Goal: Information Seeking & Learning: Learn about a topic

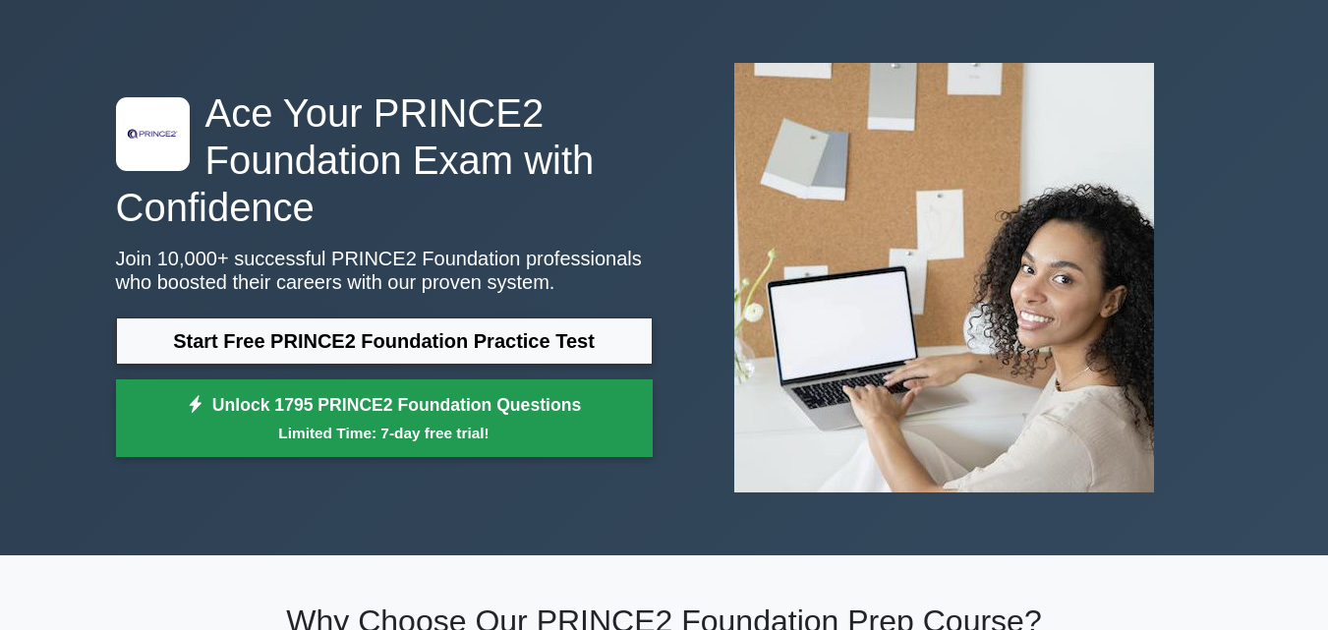
scroll to position [62, 0]
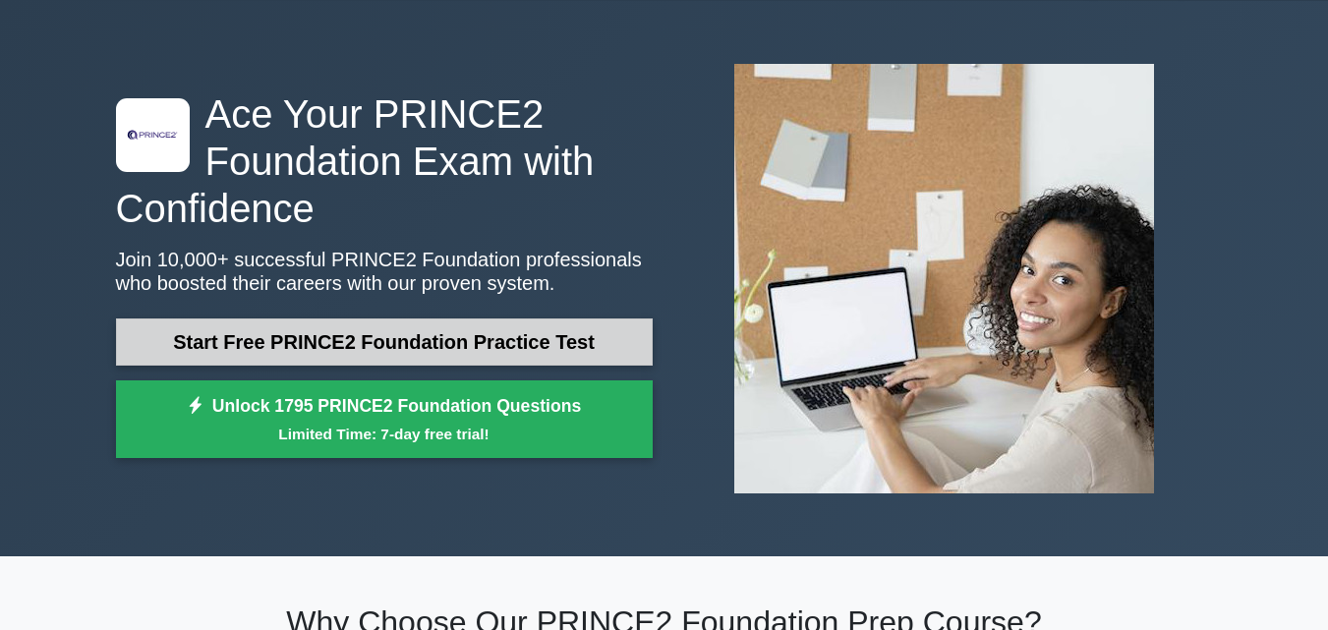
click at [536, 336] on link "Start Free PRINCE2 Foundation Practice Test" at bounding box center [384, 341] width 537 height 47
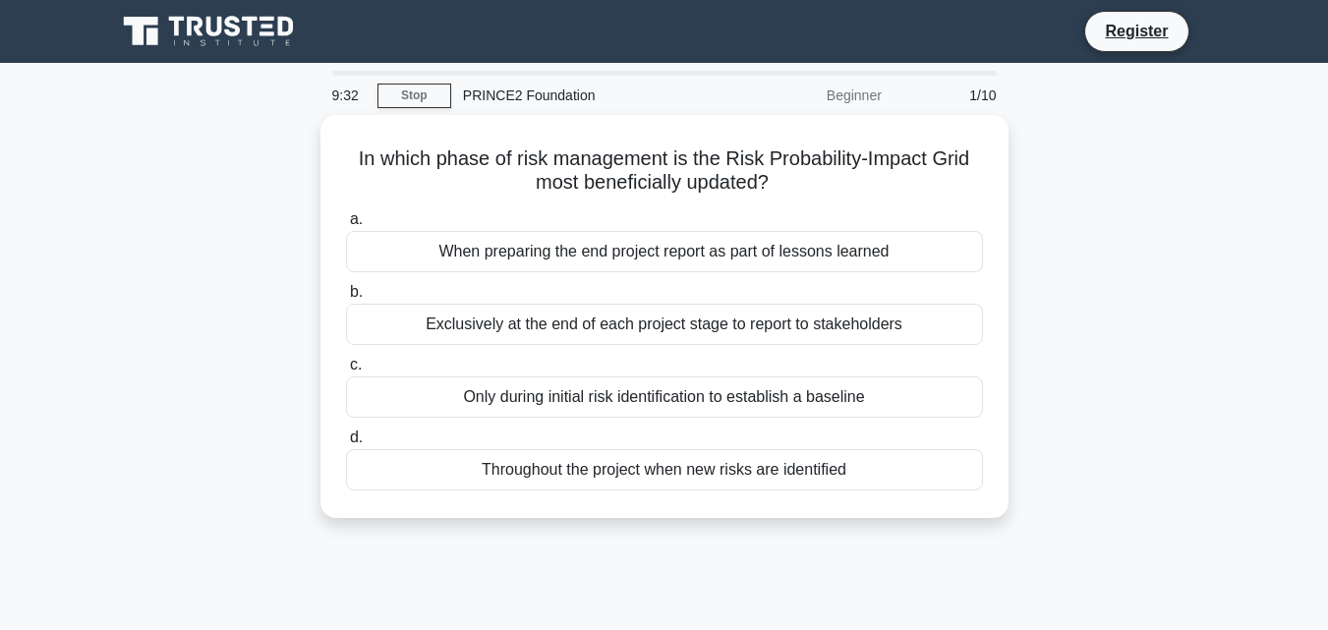
click at [524, 101] on div "PRINCE2 Foundation" at bounding box center [586, 95] width 270 height 39
click at [874, 73] on div at bounding box center [664, 73] width 665 height 5
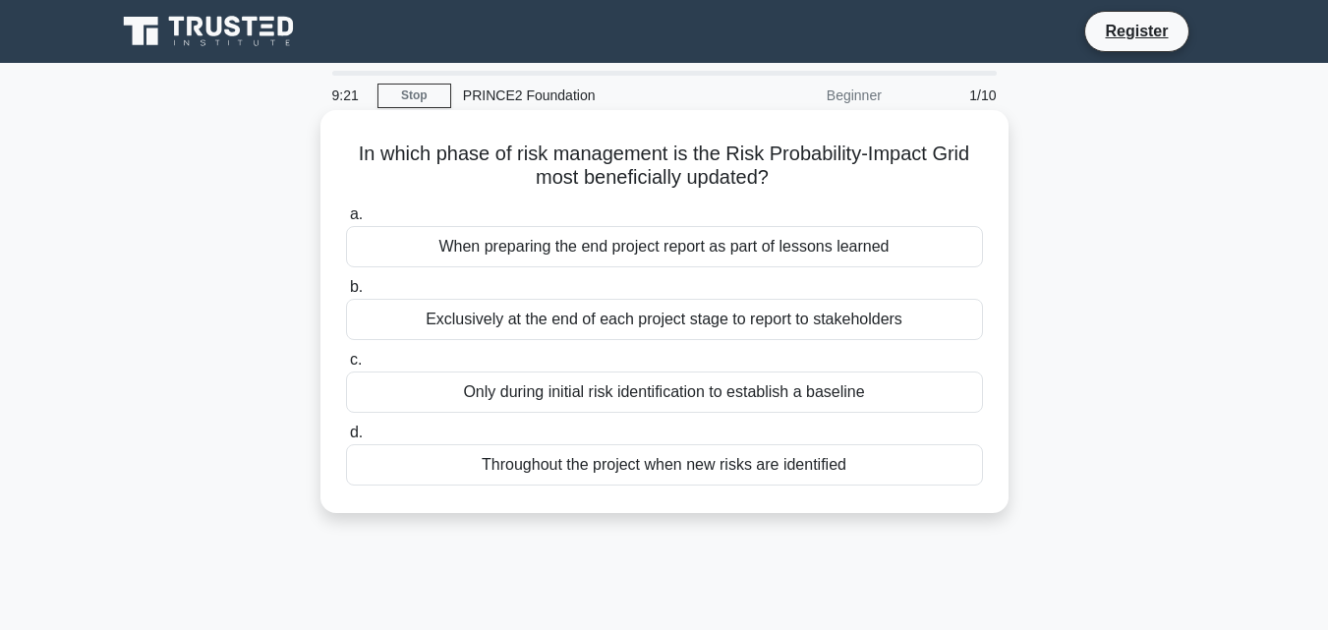
click at [669, 247] on div "When preparing the end project report as part of lessons learned" at bounding box center [664, 246] width 637 height 41
click at [346, 221] on input "a. When preparing the end project report as part of lessons learned" at bounding box center [346, 214] width 0 height 13
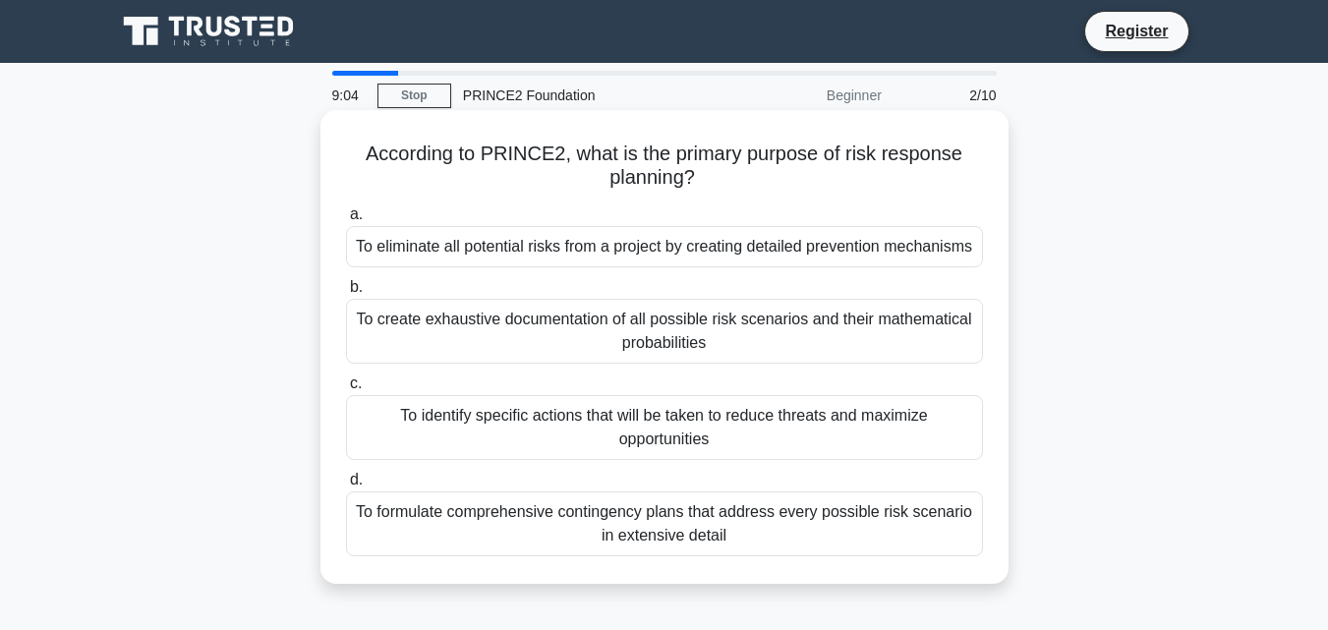
click at [697, 426] on div "To identify specific actions that will be taken to reduce threats and maximize …" at bounding box center [664, 427] width 637 height 65
click at [346, 390] on input "c. To identify specific actions that will be taken to reduce threats and maximi…" at bounding box center [346, 383] width 0 height 13
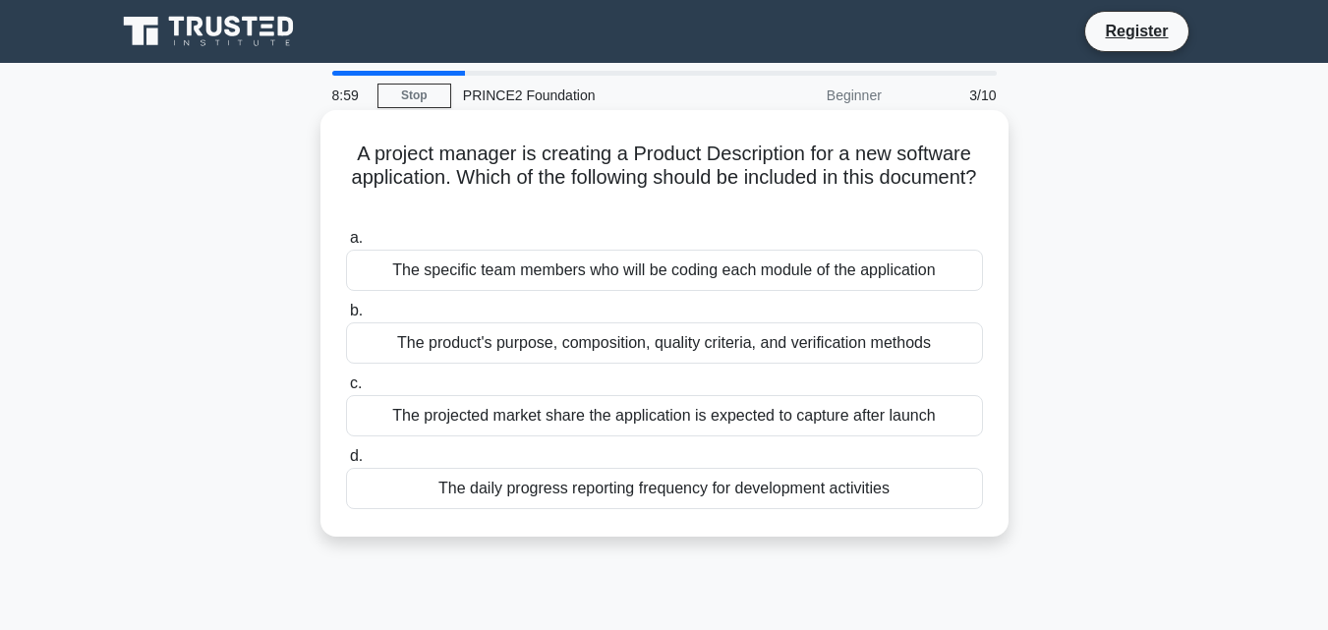
click at [736, 351] on div "The product's purpose, composition, quality criteria, and verification methods" at bounding box center [664, 342] width 637 height 41
click at [346, 318] on input "b. The product's purpose, composition, quality criteria, and verification metho…" at bounding box center [346, 311] width 0 height 13
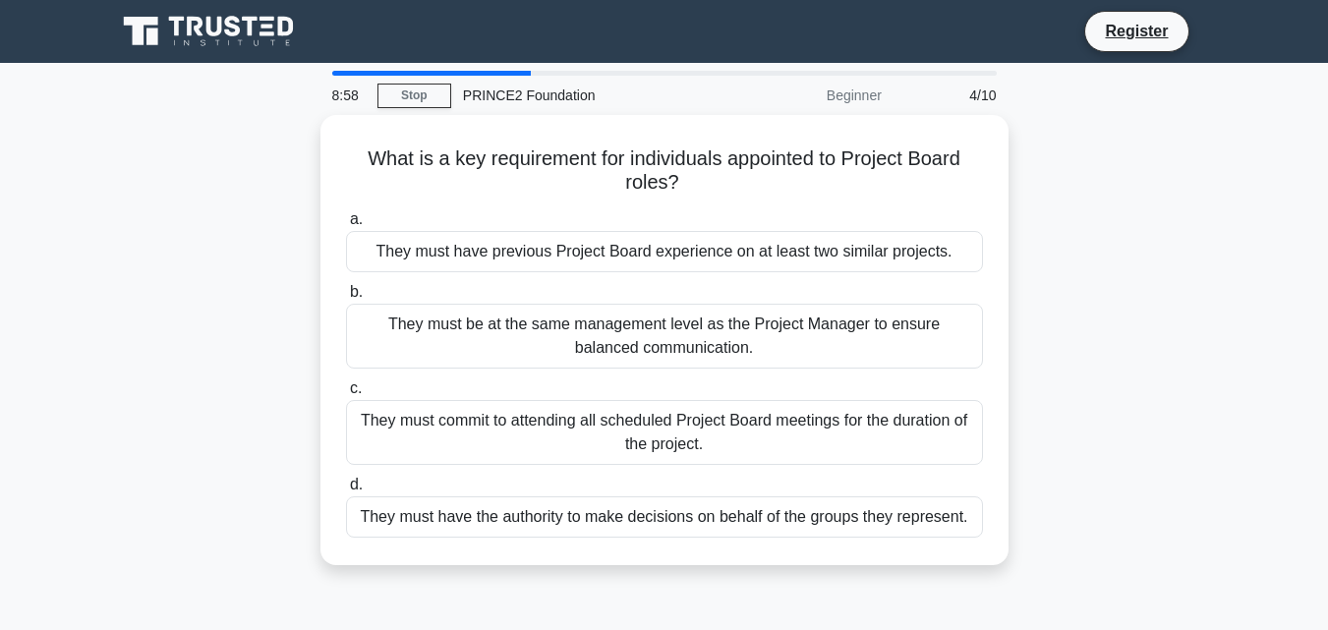
click at [736, 351] on div "They must be at the same management level as the Project Manager to ensure bala…" at bounding box center [664, 336] width 637 height 65
click at [346, 299] on input "b. They must be at the same management level as the Project Manager to ensure b…" at bounding box center [346, 292] width 0 height 13
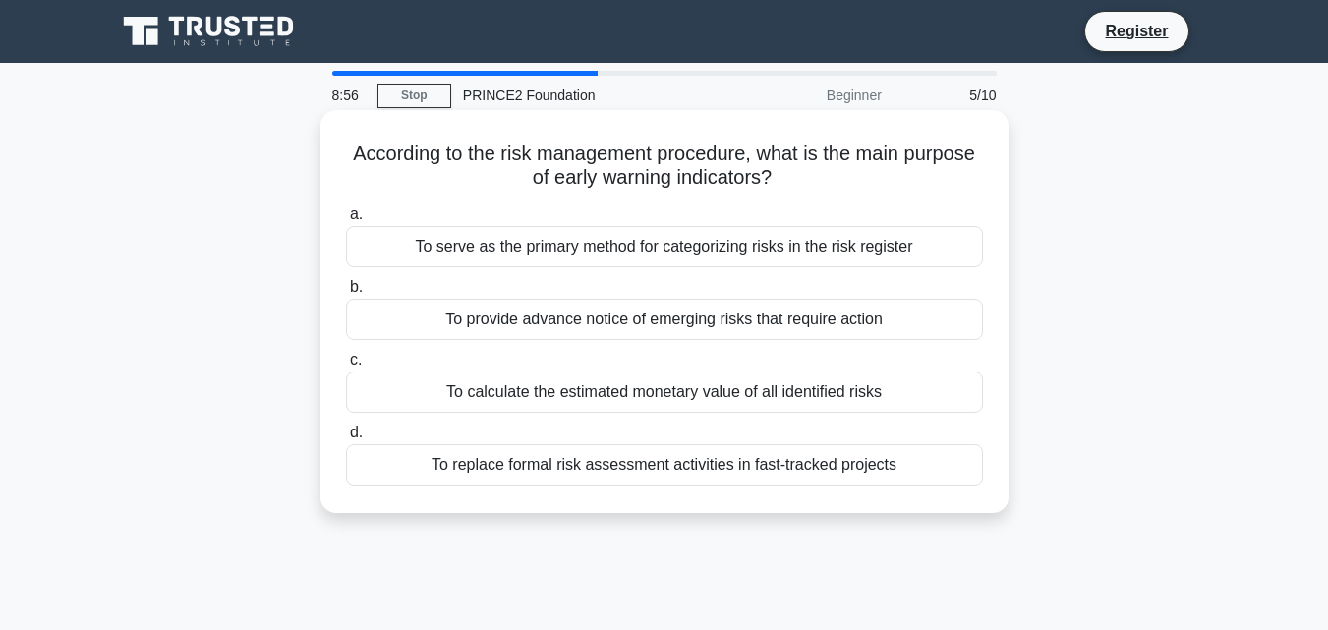
click at [711, 394] on div "To calculate the estimated monetary value of all identified risks" at bounding box center [664, 392] width 637 height 41
click at [346, 367] on input "c. To calculate the estimated monetary value of all identified risks" at bounding box center [346, 360] width 0 height 13
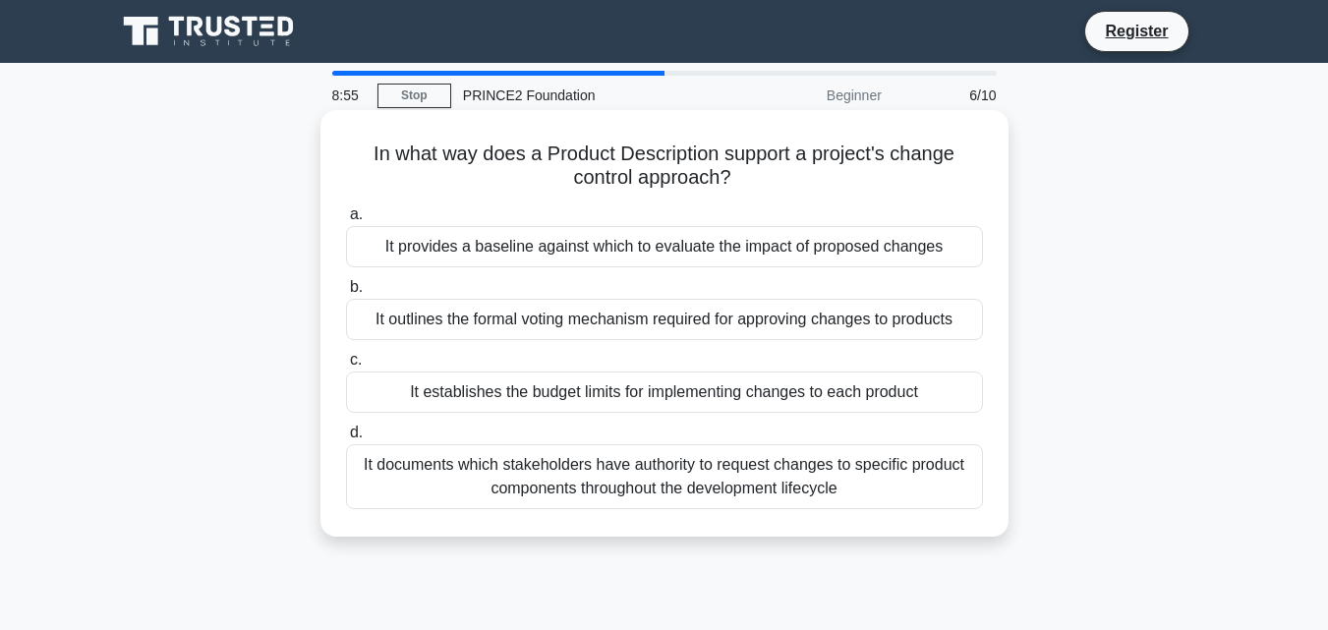
click at [681, 311] on div "It outlines the formal voting mechanism required for approving changes to produ…" at bounding box center [664, 319] width 637 height 41
click at [346, 294] on input "b. It outlines the formal voting mechanism required for approving changes to pr…" at bounding box center [346, 287] width 0 height 13
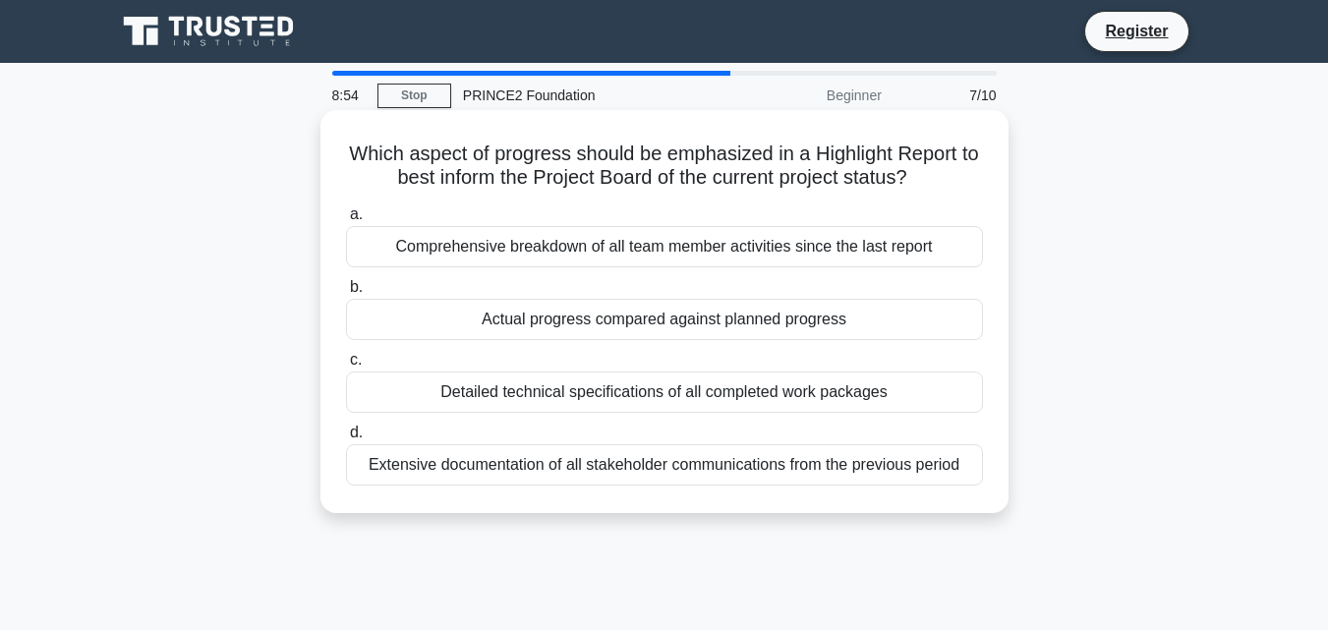
click at [824, 231] on div "Comprehensive breakdown of all team member activities since the last report" at bounding box center [664, 246] width 637 height 41
click at [346, 221] on input "a. Comprehensive breakdown of all team member activities since the last report" at bounding box center [346, 214] width 0 height 13
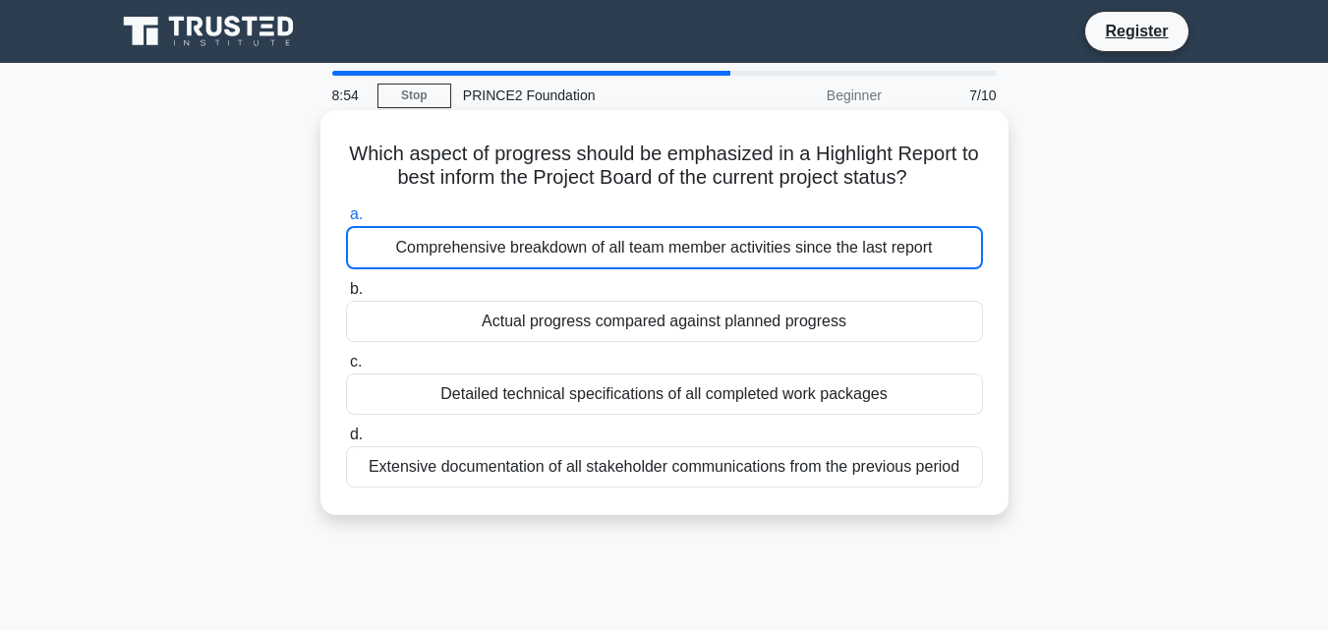
click at [824, 231] on div "Comprehensive breakdown of all team member activities since the last report" at bounding box center [664, 247] width 637 height 43
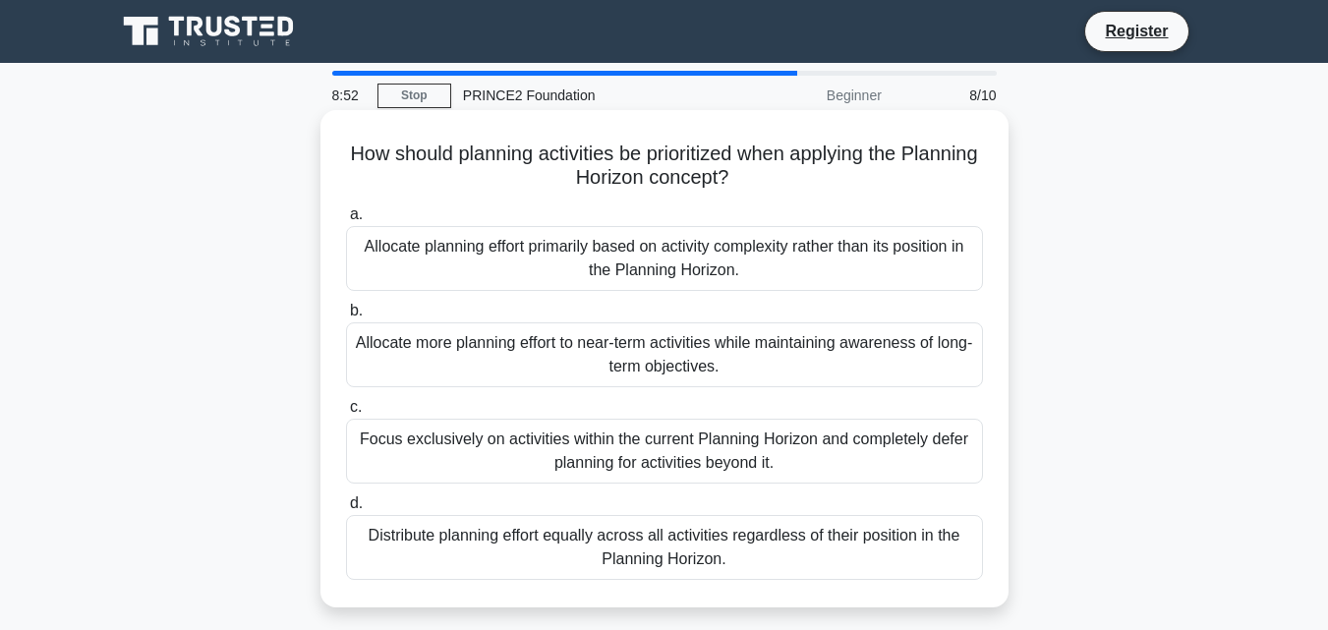
click at [654, 374] on div "Allocate more planning effort to near-term activities while maintaining awarene…" at bounding box center [664, 354] width 637 height 65
click at [346, 318] on input "b. Allocate more planning effort to near-term activities while maintaining awar…" at bounding box center [346, 311] width 0 height 13
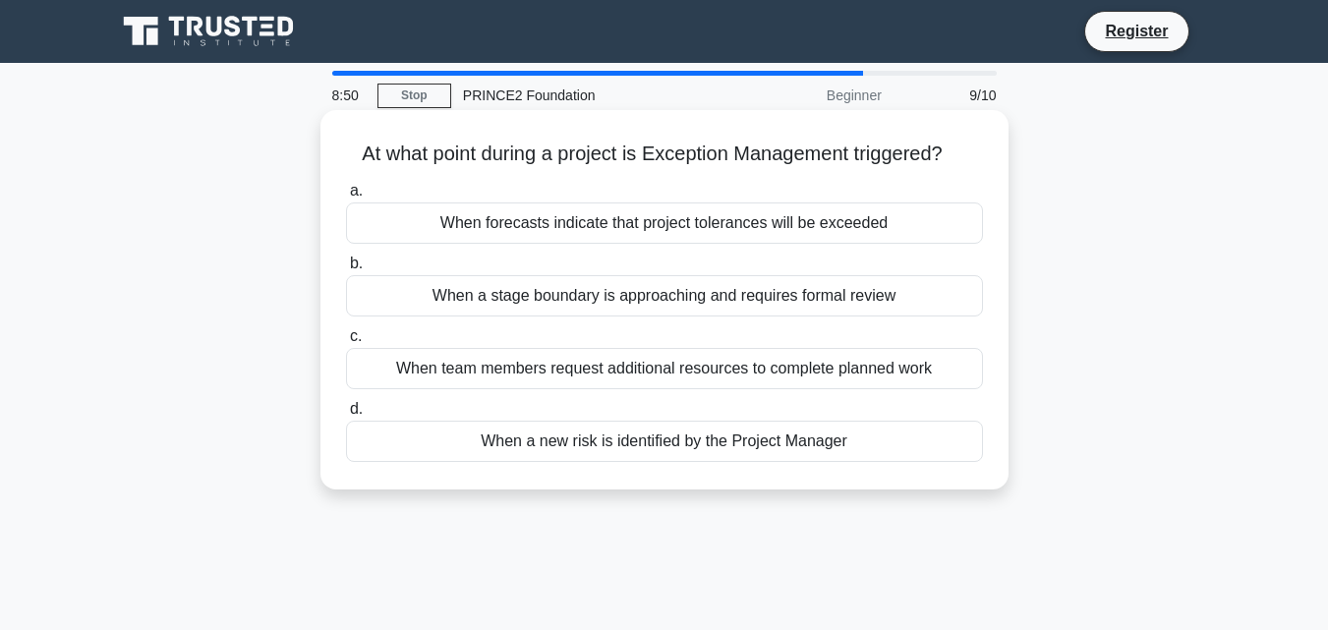
click at [735, 310] on div "When a stage boundary is approaching and requires formal review" at bounding box center [664, 295] width 637 height 41
click at [346, 270] on input "b. When a stage boundary is approaching and requires formal review" at bounding box center [346, 264] width 0 height 13
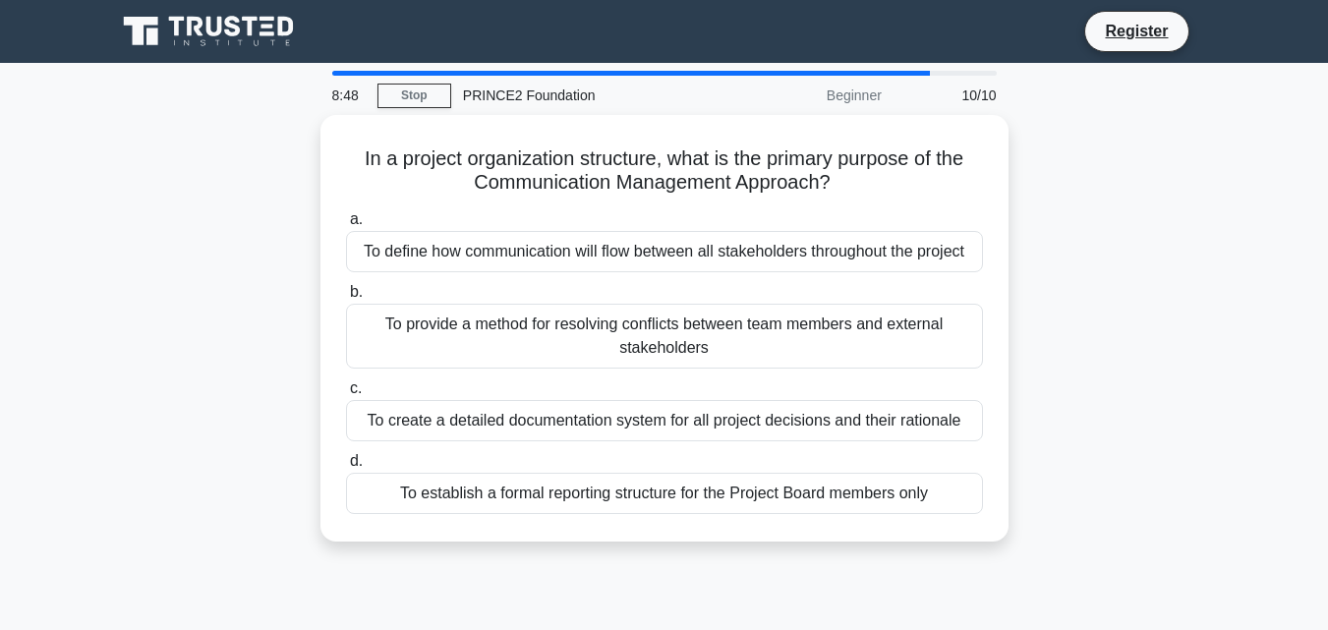
click at [735, 310] on div "To provide a method for resolving conflicts between team members and external s…" at bounding box center [664, 336] width 637 height 65
click at [346, 299] on input "b. To provide a method for resolving conflicts between team members and externa…" at bounding box center [346, 292] width 0 height 13
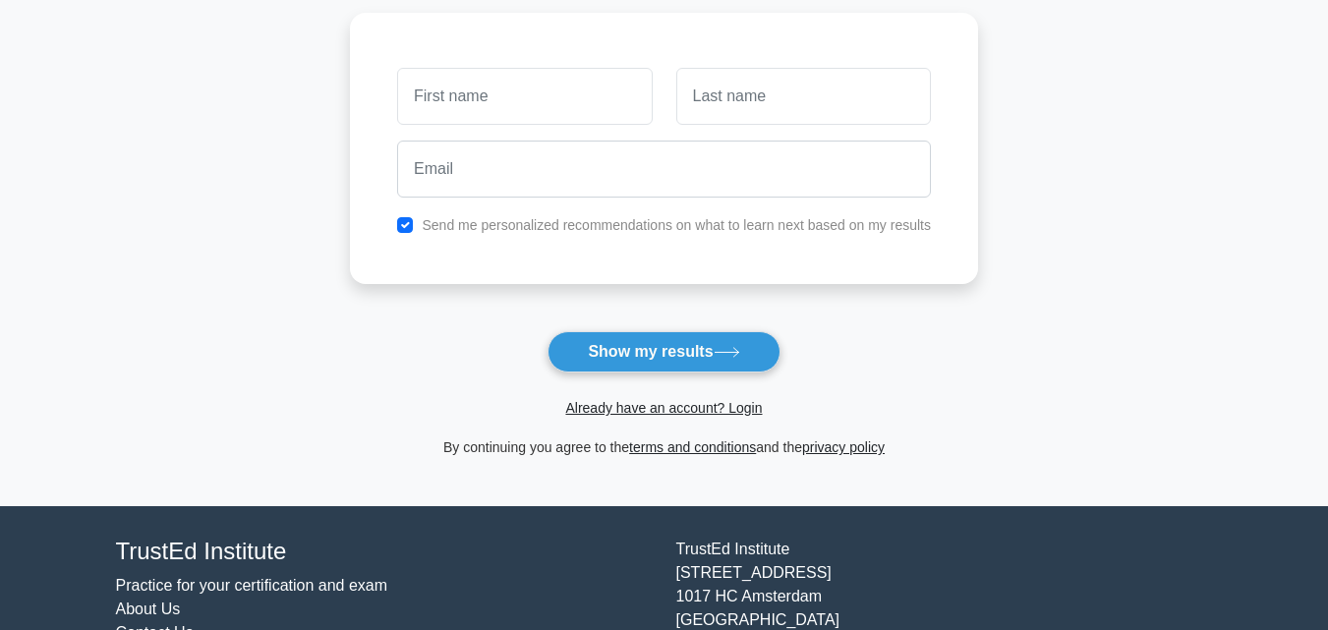
scroll to position [270, 0]
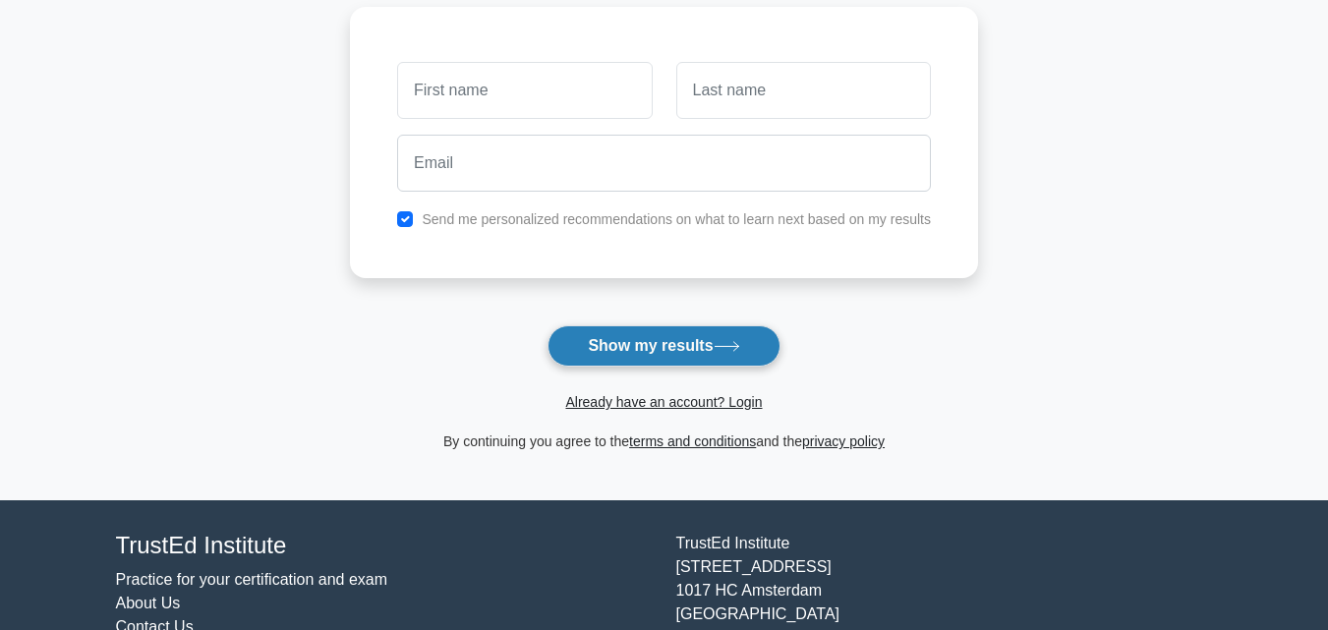
click at [669, 334] on button "Show my results" at bounding box center [664, 345] width 232 height 41
